Goal: Task Accomplishment & Management: Manage account settings

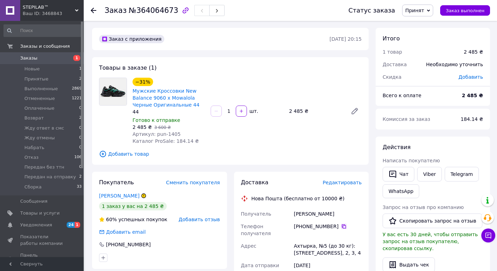
click at [343, 226] on icon at bounding box center [344, 227] width 6 height 6
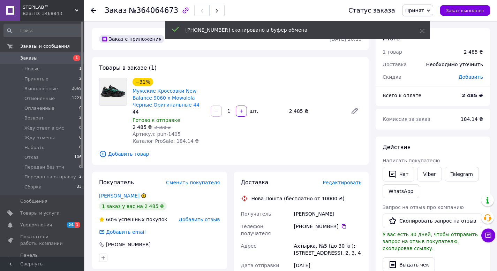
click at [299, 216] on div "[PERSON_NAME]" at bounding box center [327, 214] width 71 height 13
copy div "[PERSON_NAME]"
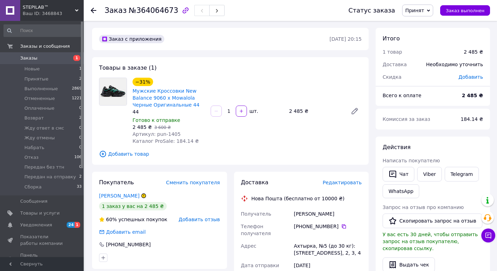
click at [318, 214] on div "[PERSON_NAME]" at bounding box center [327, 214] width 71 height 13
copy div "[PERSON_NAME]"
click at [308, 240] on div "Ахтырка, №5 (до 30 кг): [STREET_ADDRESS], 2, 3, 4" at bounding box center [327, 250] width 71 height 20
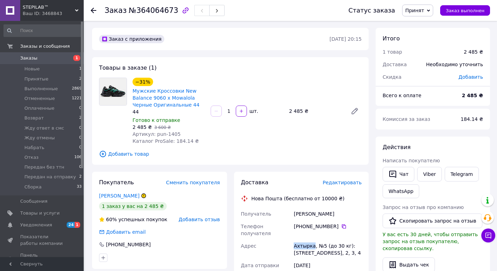
copy div "Ахтырка"
click at [225, 162] on div "Товары в заказе (1) −31% Мужские Кроссовки New Balance 9060 x Mowalola Черные О…" at bounding box center [230, 111] width 276 height 108
click at [434, 180] on link "Viber" at bounding box center [429, 174] width 24 height 15
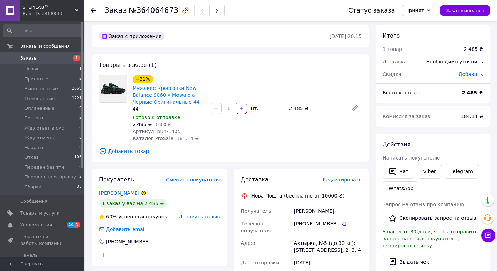
scroll to position [9, 0]
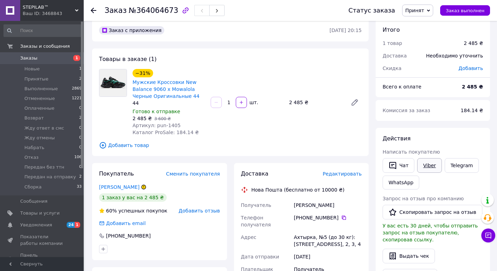
click at [428, 166] on link "Viber" at bounding box center [429, 165] width 24 height 15
click at [421, 9] on span "Принят" at bounding box center [414, 11] width 19 height 6
click at [430, 60] on li "Передан без ттн" at bounding box center [431, 58] width 59 height 10
